Goal: Find specific page/section: Find specific page/section

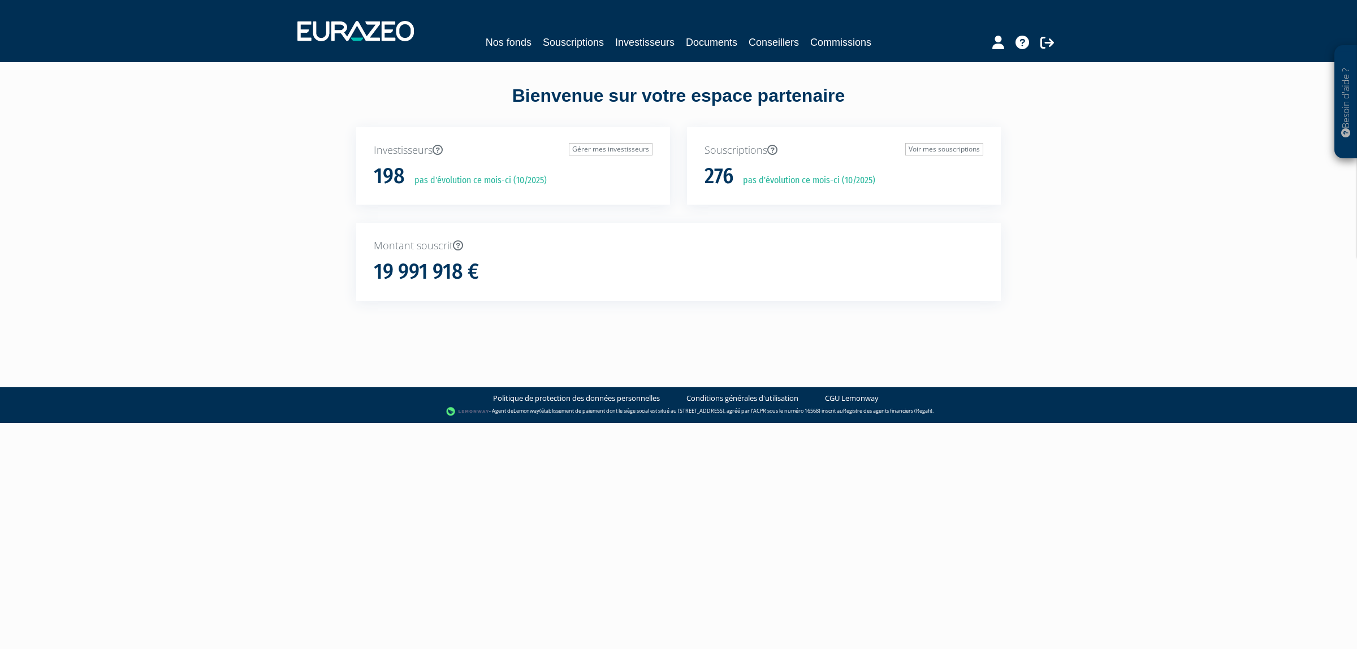
drag, startPoint x: 604, startPoint y: 117, endPoint x: 600, endPoint y: 93, distance: 24.1
click at [550, 46] on link "Souscriptions" at bounding box center [573, 43] width 61 height 16
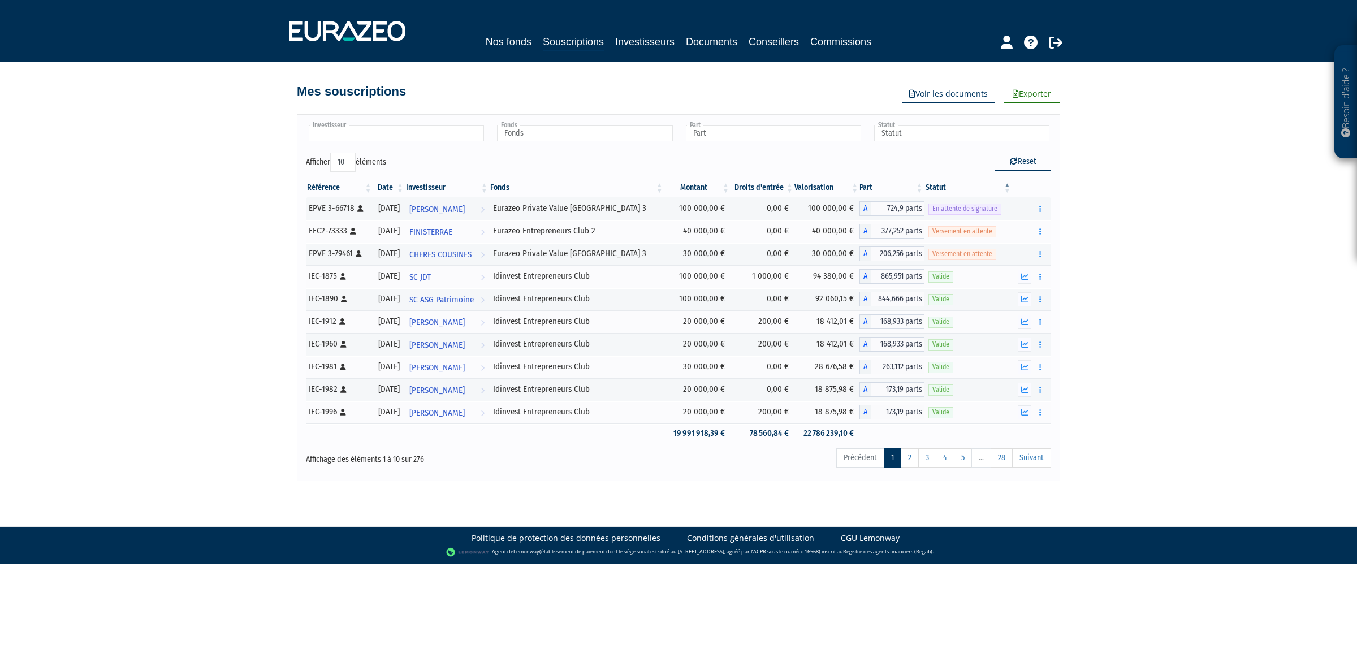
click at [333, 129] on input "text" at bounding box center [396, 133] width 175 height 16
type input "Investisseur"
click at [415, 129] on input "text" at bounding box center [396, 133] width 175 height 16
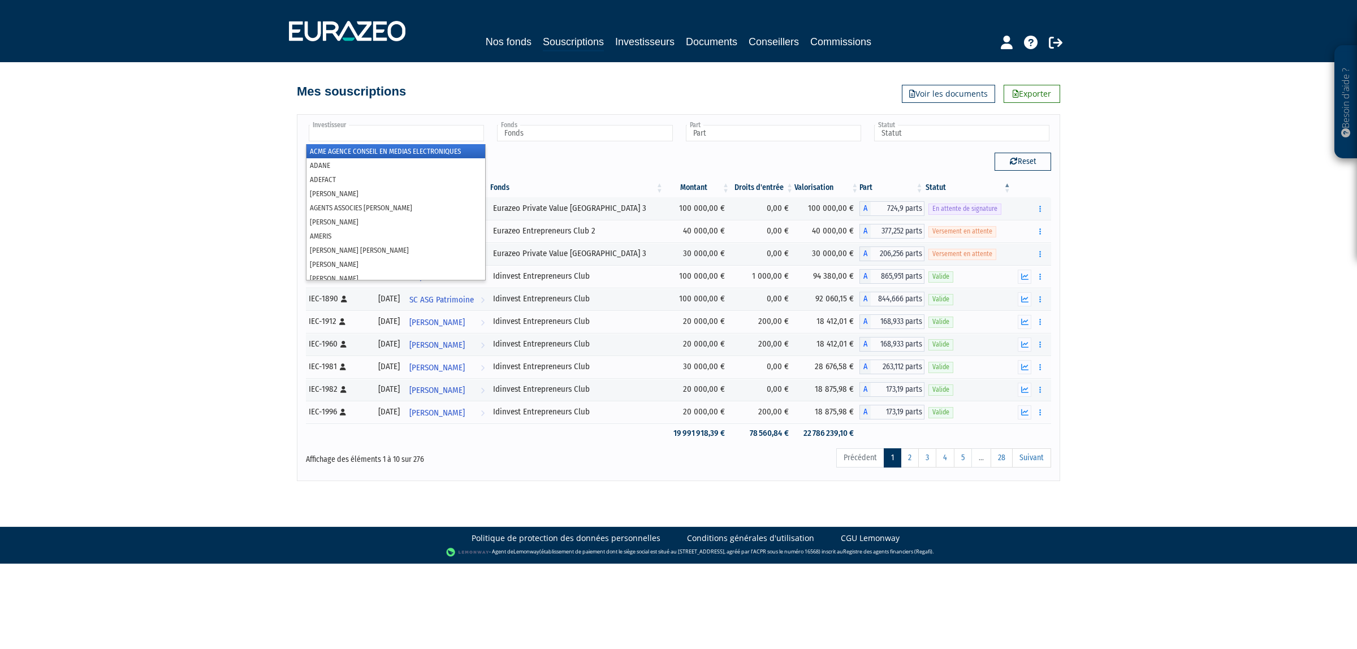
type input "Investisseur"
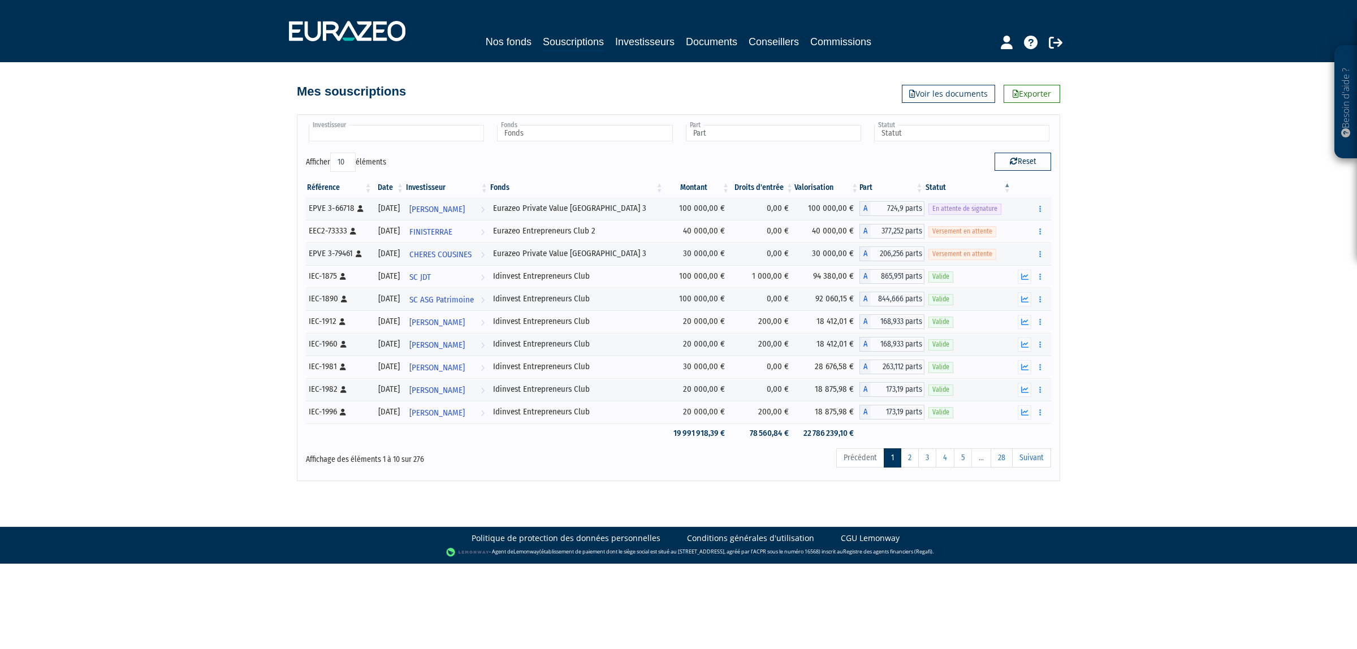
click at [467, 131] on input "text" at bounding box center [396, 133] width 175 height 16
type input "f"
type input "q"
type input "Q"
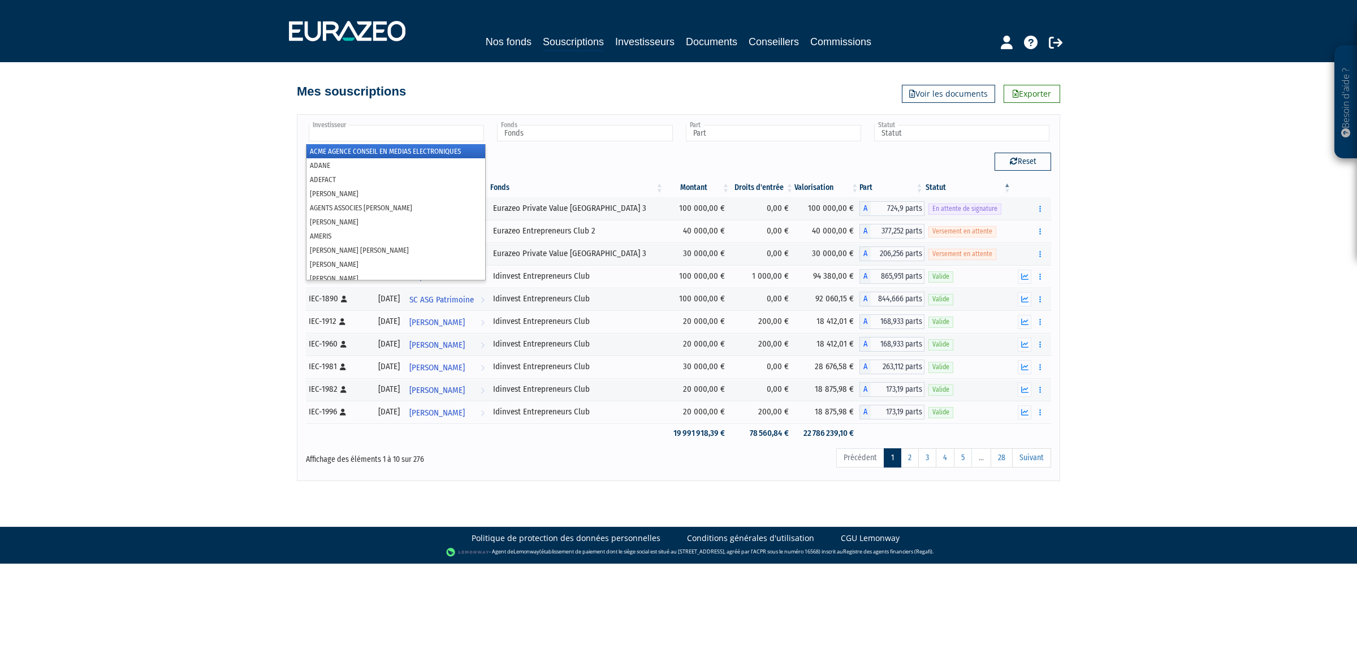
type input "Investisseur"
click at [434, 130] on input "text" at bounding box center [396, 133] width 175 height 16
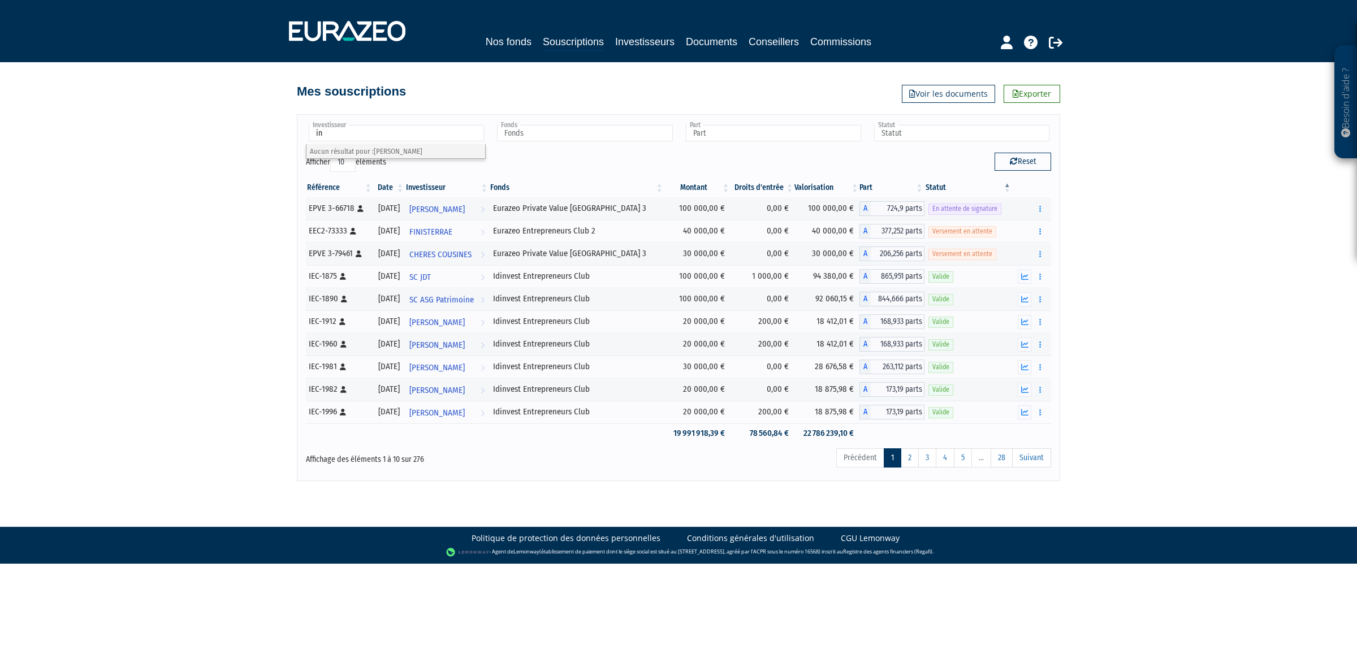
type input "i"
type input "Investisseur"
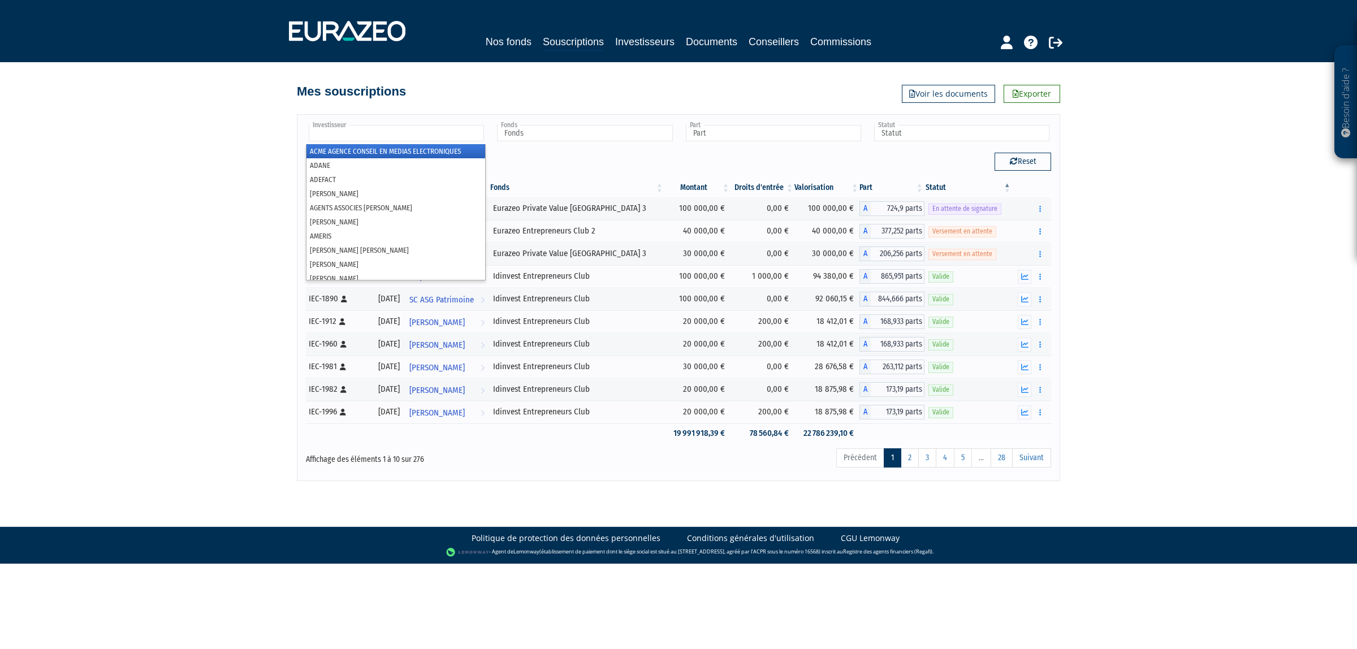
click at [436, 135] on input "text" at bounding box center [396, 133] width 175 height 16
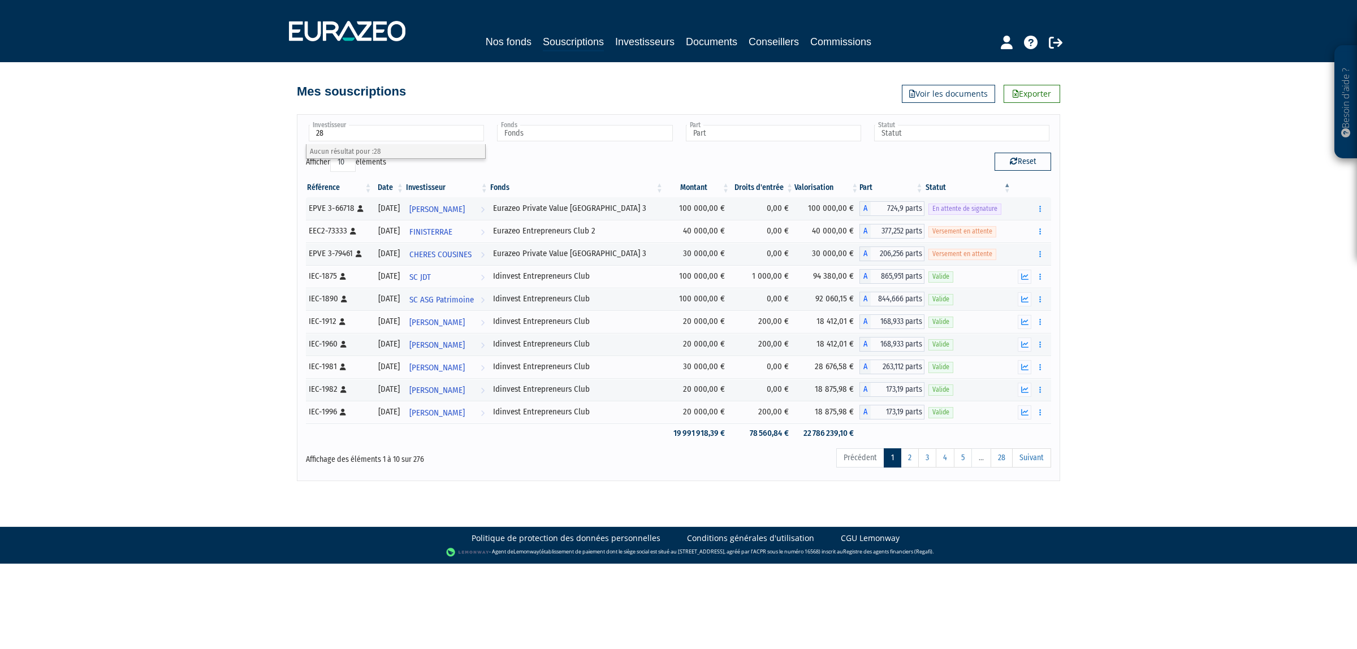
type input "2"
click at [256, 212] on div "Besoin d'aide ? × J'ai besoin d'aide Si vous avez une question à propos du fonc…" at bounding box center [678, 240] width 1357 height 481
type input "Investisseur"
click at [915, 454] on link "2" at bounding box center [910, 458] width 18 height 19
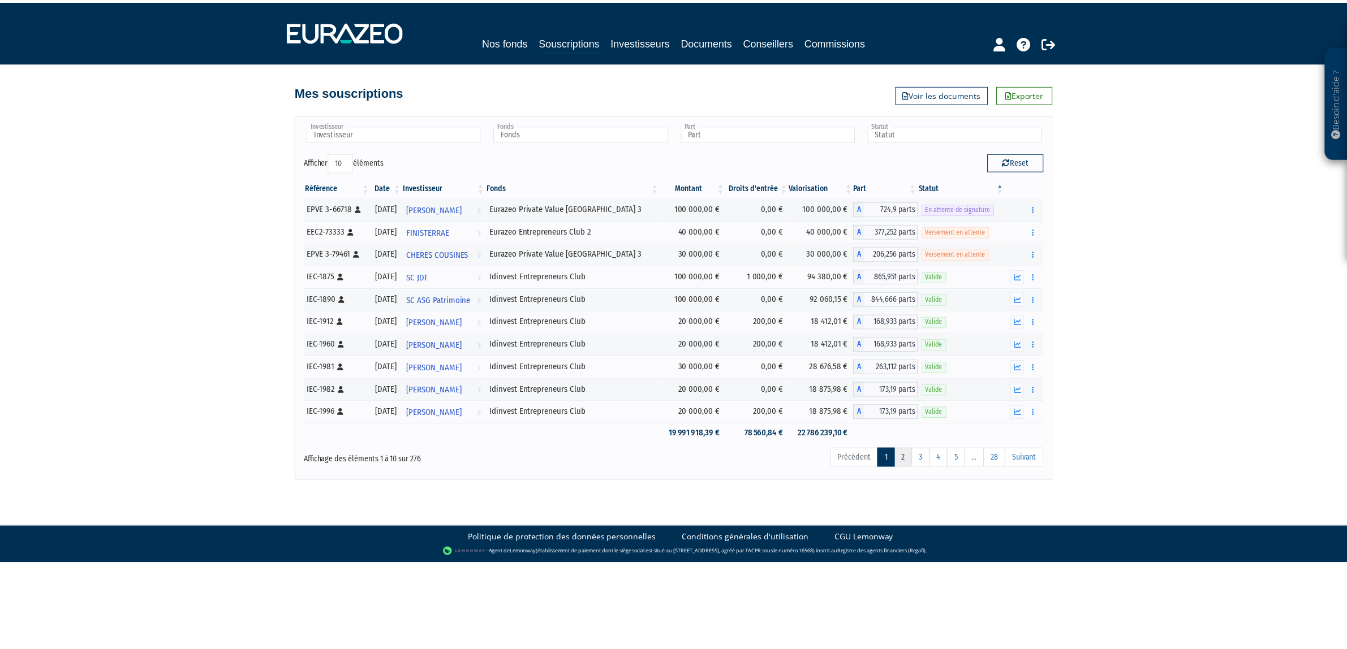
scroll to position [5761, 0]
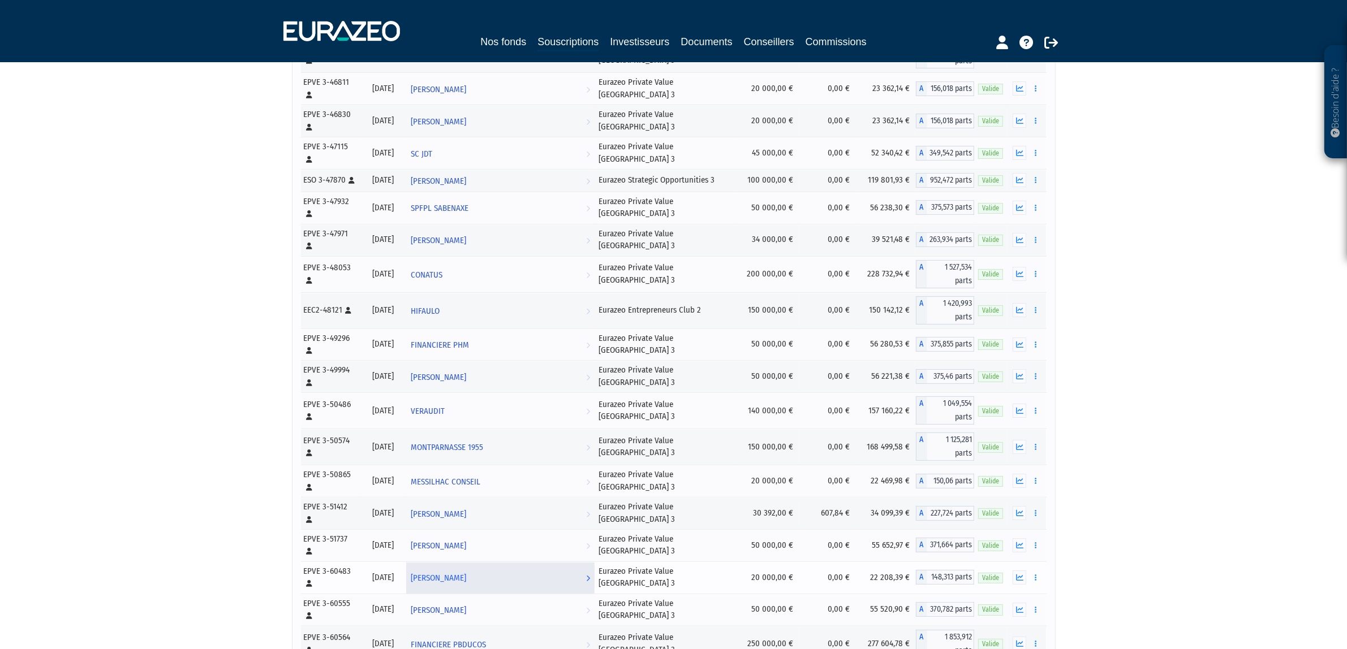
scroll to position [5551, 0]
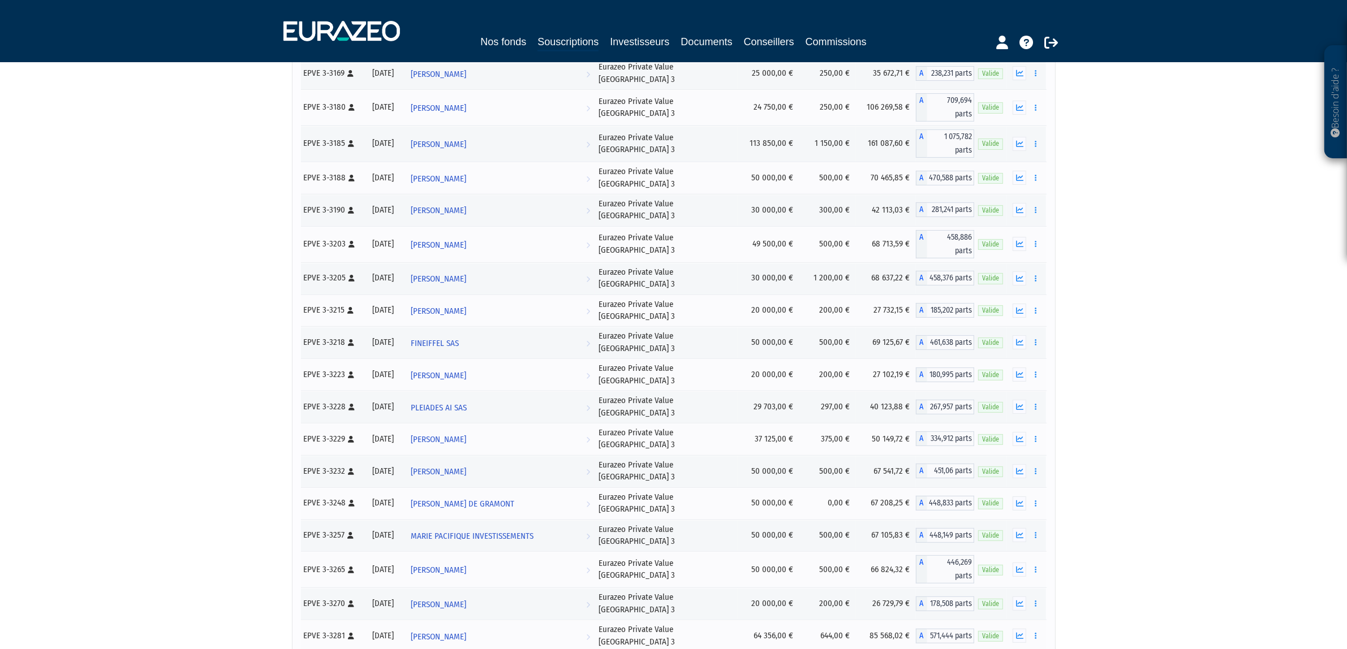
scroll to position [0, 0]
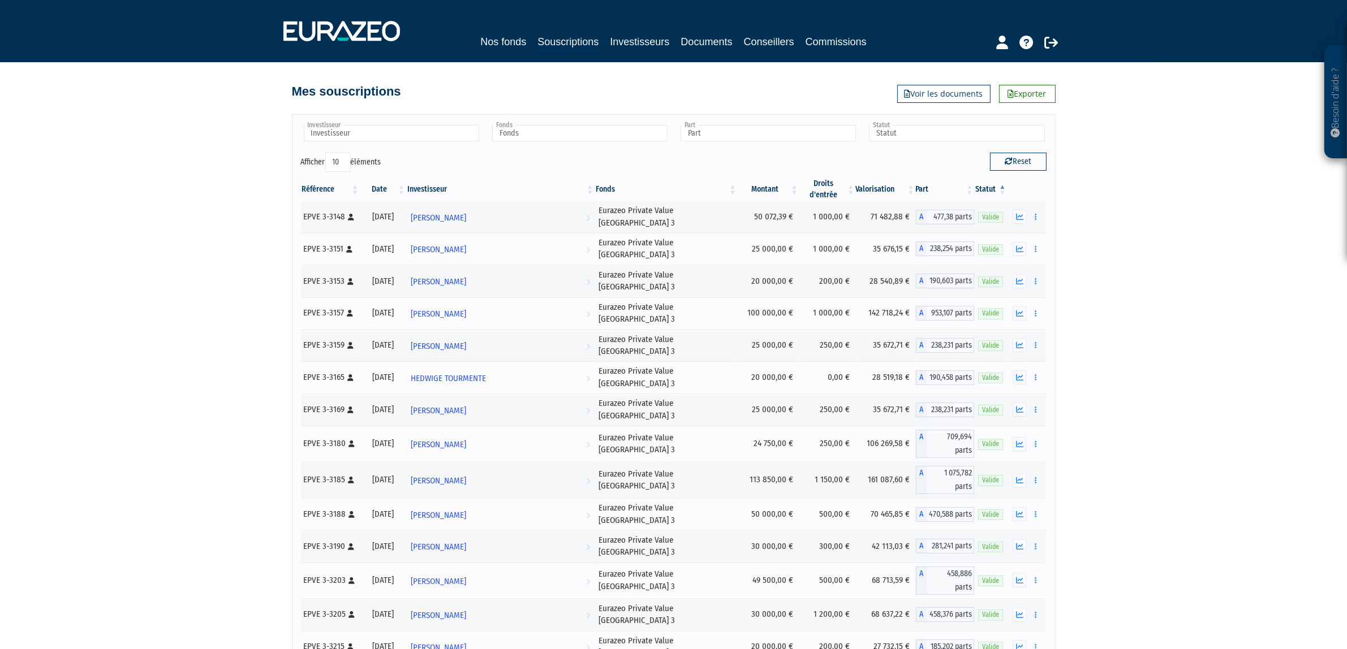
click at [439, 148] on div "Investisseur ACME AGENCE CONSEIL EN MEDIAS ELECTRONIQUES ADANE ADEFACT ADRIEN F…" at bounding box center [673, 137] width 762 height 29
click at [443, 136] on input "text" at bounding box center [391, 133] width 175 height 16
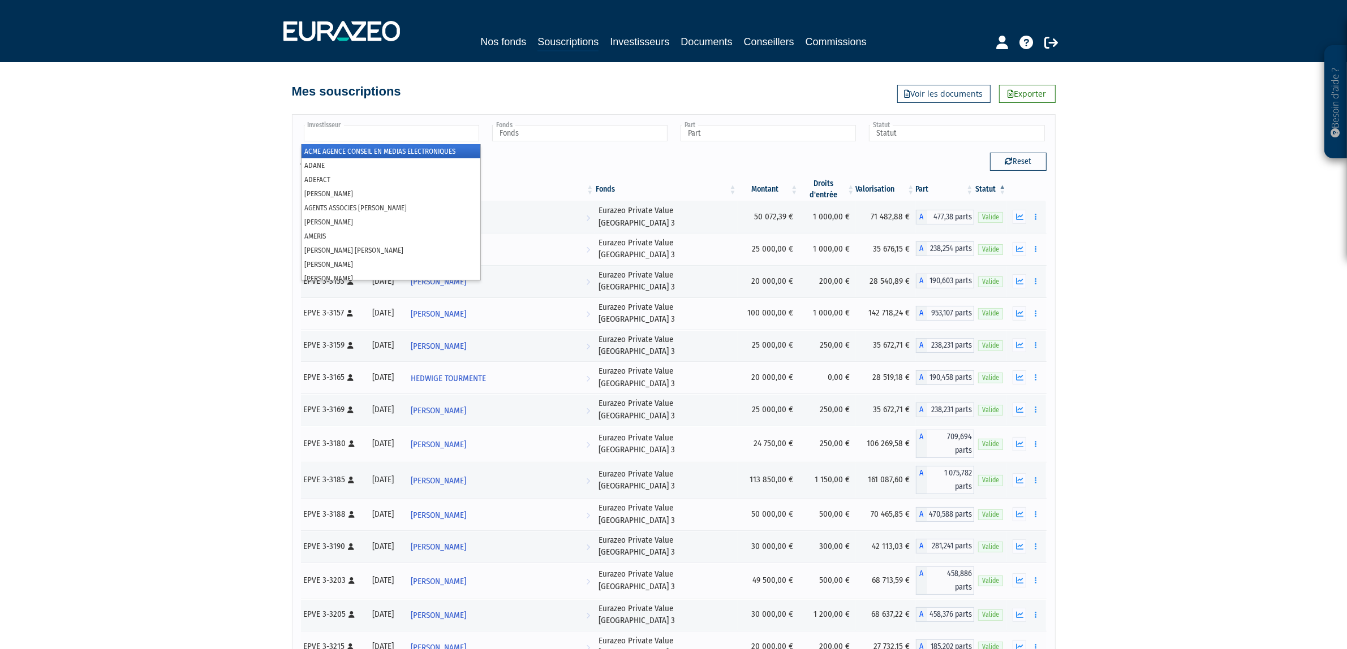
type input "q"
